Goal: Information Seeking & Learning: Learn about a topic

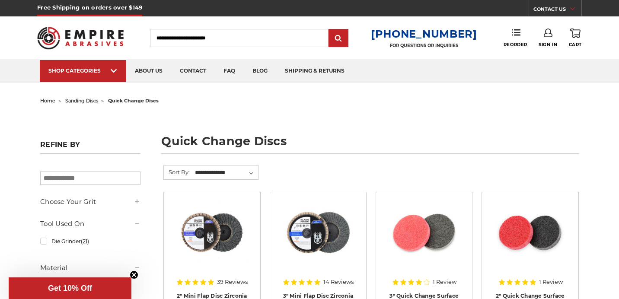
scroll to position [3, 0]
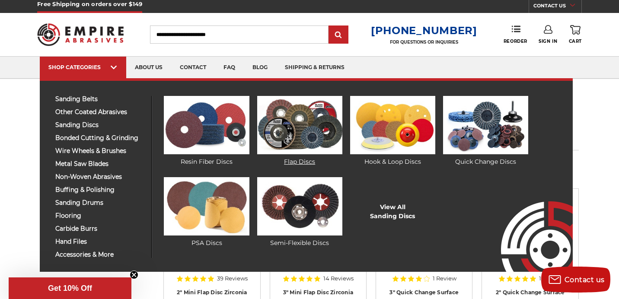
click at [299, 125] on img at bounding box center [299, 125] width 85 height 58
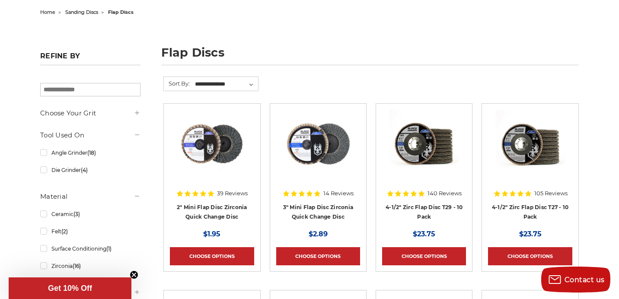
scroll to position [95, 0]
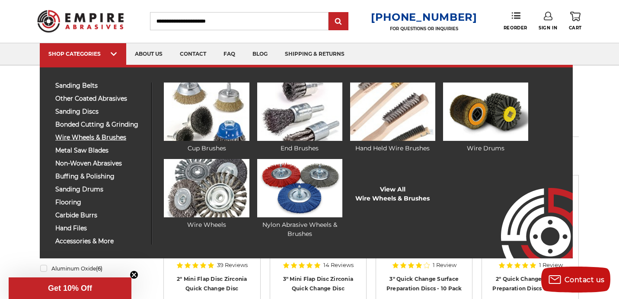
scroll to position [17, 0]
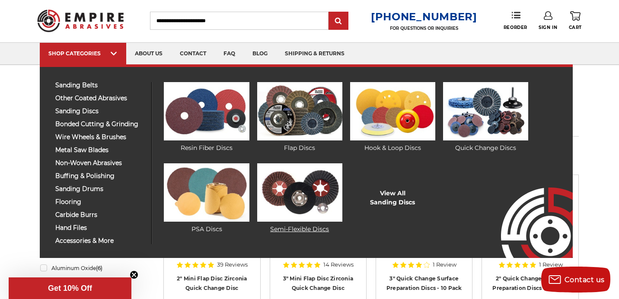
click at [295, 187] on img at bounding box center [299, 192] width 85 height 58
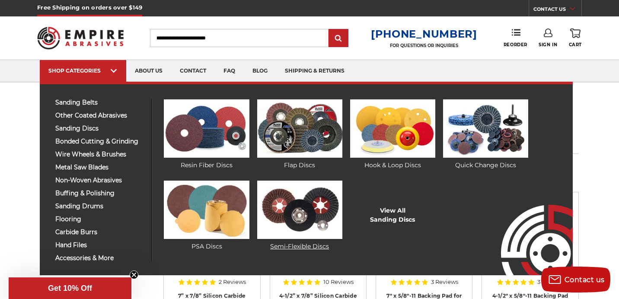
click at [292, 199] on img at bounding box center [299, 210] width 85 height 58
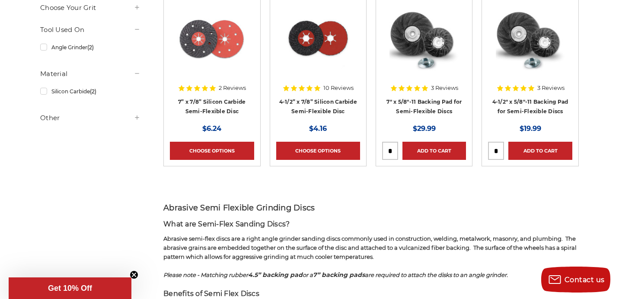
scroll to position [187, 0]
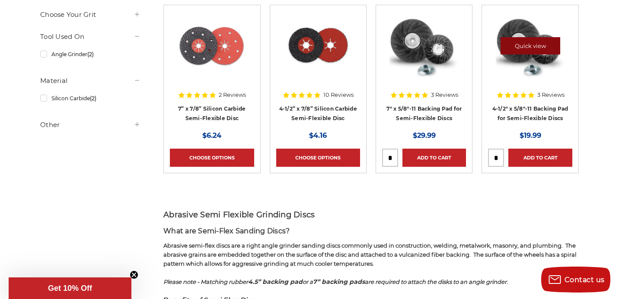
click at [518, 41] on link "Quick view" at bounding box center [530, 45] width 60 height 17
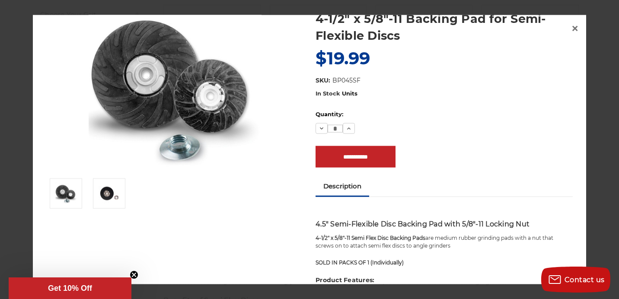
scroll to position [0, 0]
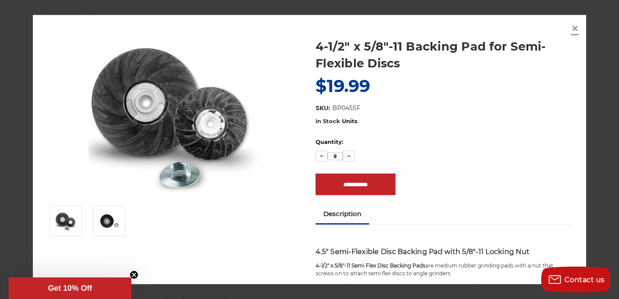
click at [576, 31] on span "×" at bounding box center [575, 27] width 8 height 17
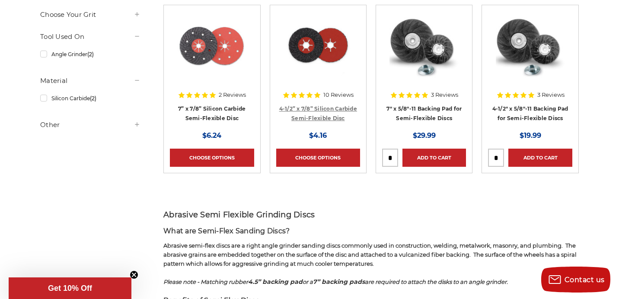
click at [314, 111] on link "4-1/2” x 7/8” Silicon Carbide Semi-Flexible Disc" at bounding box center [318, 113] width 78 height 16
